Goal: Task Accomplishment & Management: Manage account settings

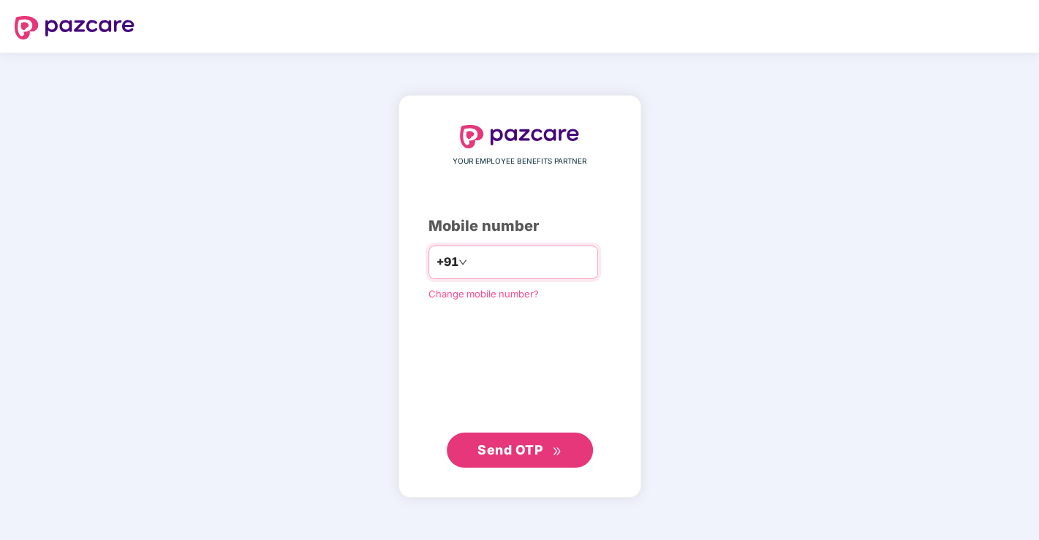
click at [500, 266] on input "number" at bounding box center [530, 262] width 120 height 23
type input "**********"
click at [536, 454] on span "Send OTP" at bounding box center [510, 449] width 65 height 15
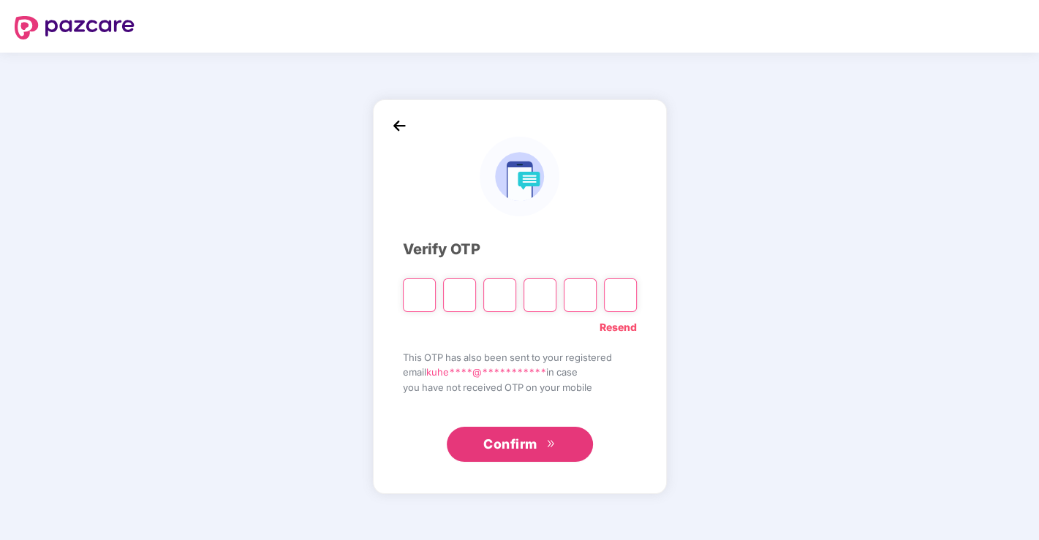
type input "*"
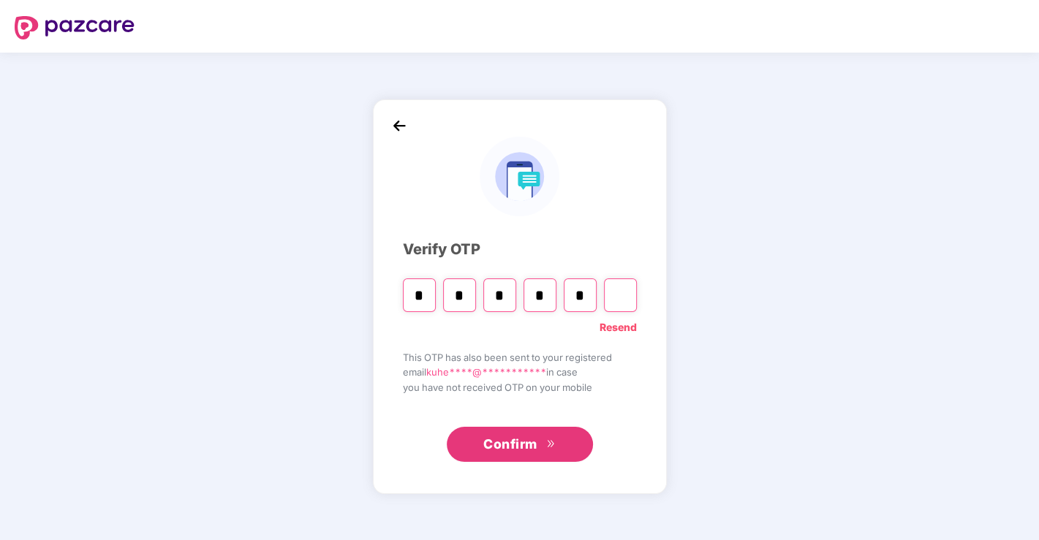
type input "*"
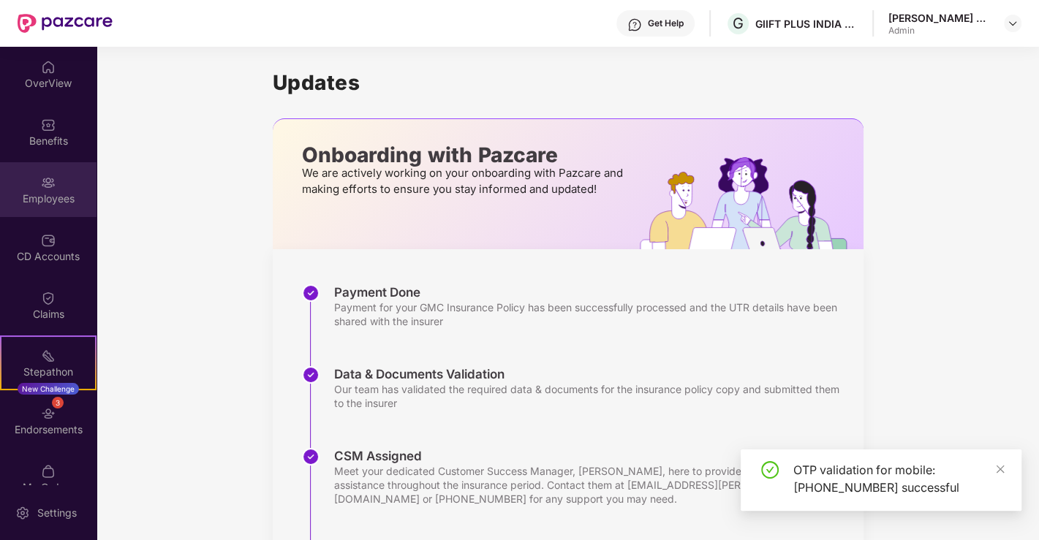
click at [34, 185] on div "Employees" at bounding box center [48, 189] width 97 height 55
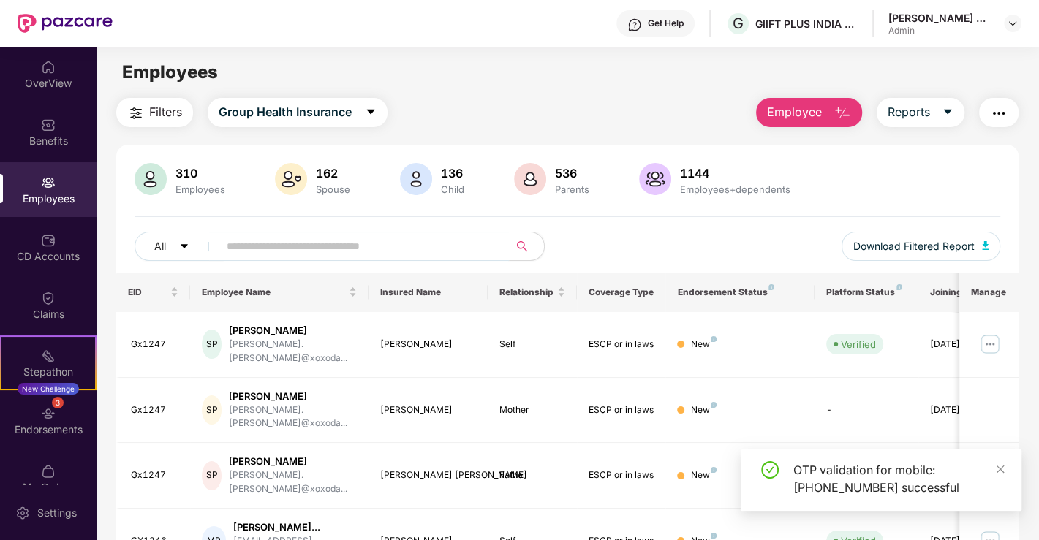
drag, startPoint x: 317, startPoint y: 253, endPoint x: 327, endPoint y: 197, distance: 57.1
click at [317, 252] on input "text" at bounding box center [358, 246] width 263 height 22
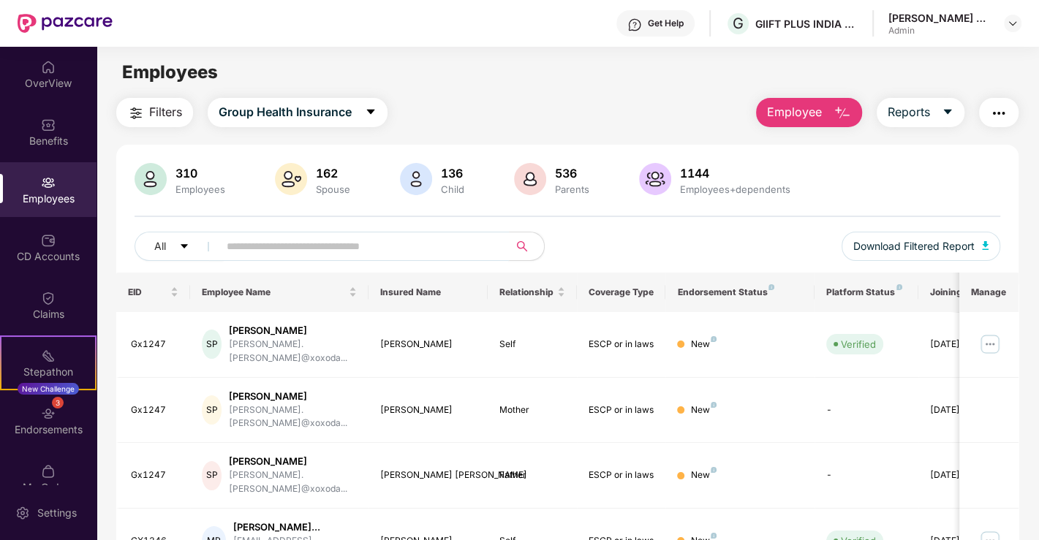
click at [322, 251] on input "text" at bounding box center [358, 246] width 263 height 22
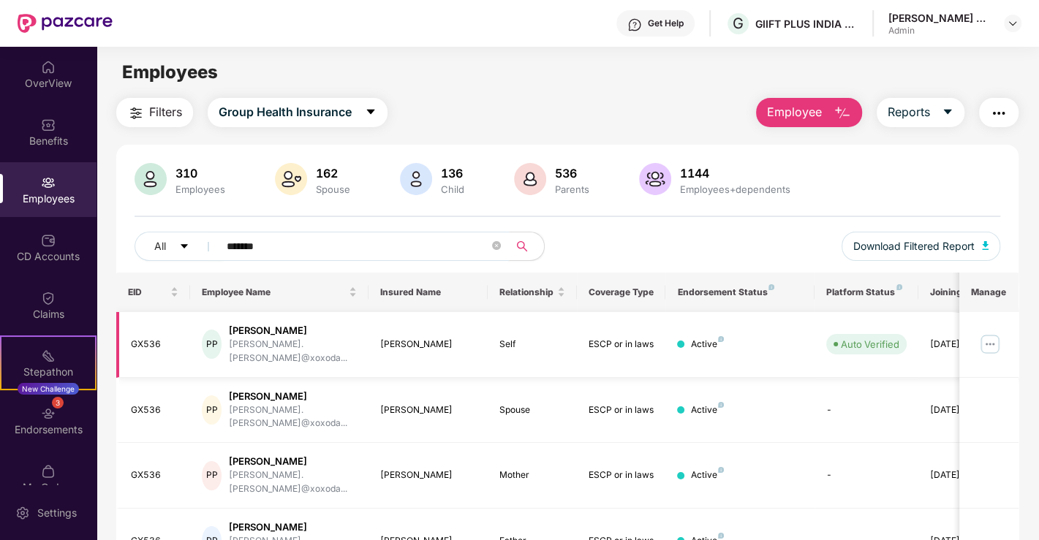
type input "*******"
click at [986, 335] on img at bounding box center [989, 344] width 23 height 23
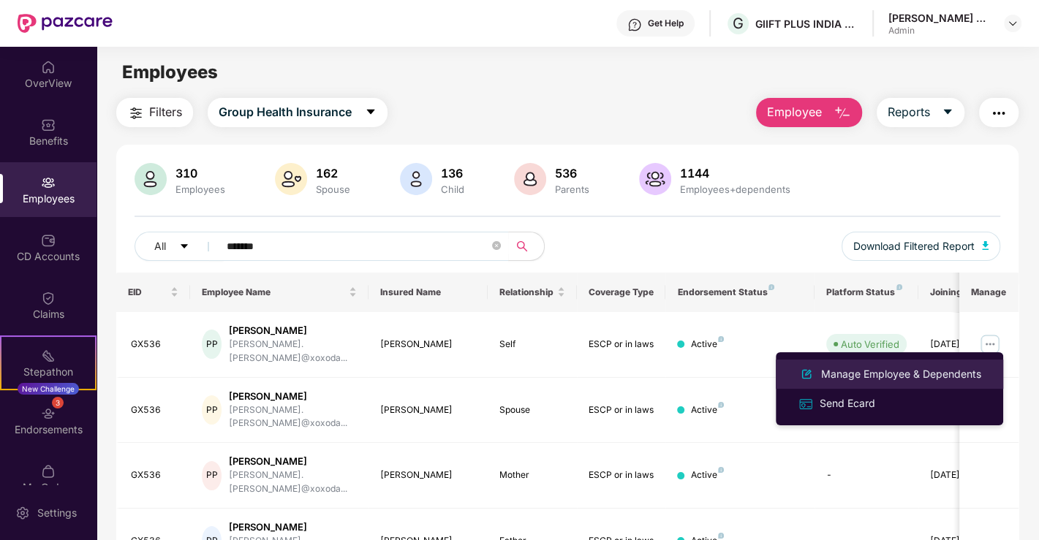
click at [886, 366] on div "Manage Employee & Dependents" at bounding box center [901, 374] width 166 height 16
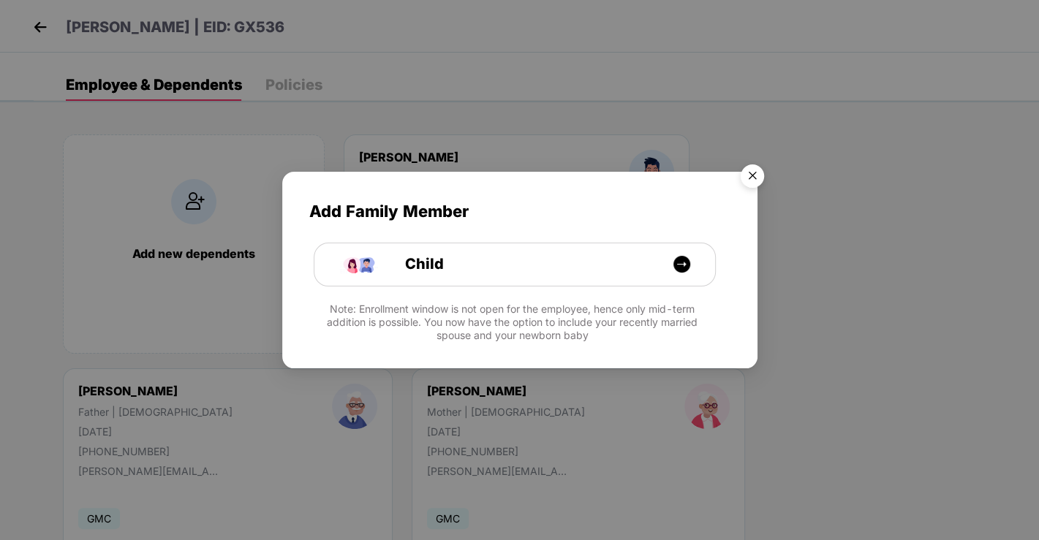
click at [750, 173] on img "Close" at bounding box center [752, 178] width 41 height 41
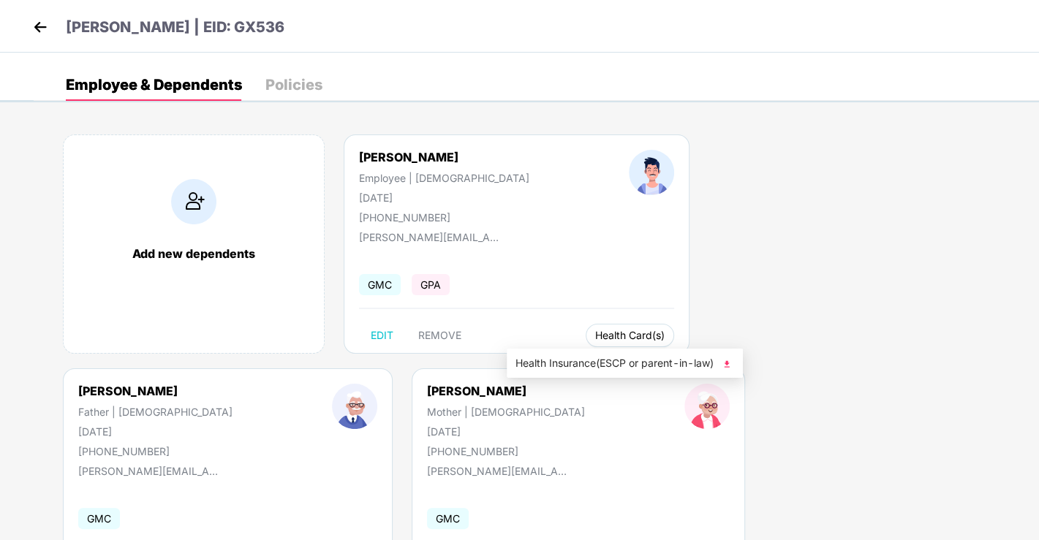
click at [595, 333] on span "Health Card(s)" at bounding box center [629, 335] width 69 height 7
click at [595, 332] on span "Health Card(s)" at bounding box center [629, 335] width 69 height 7
click at [729, 364] on img at bounding box center [727, 364] width 15 height 15
